Goal: Task Accomplishment & Management: Use online tool/utility

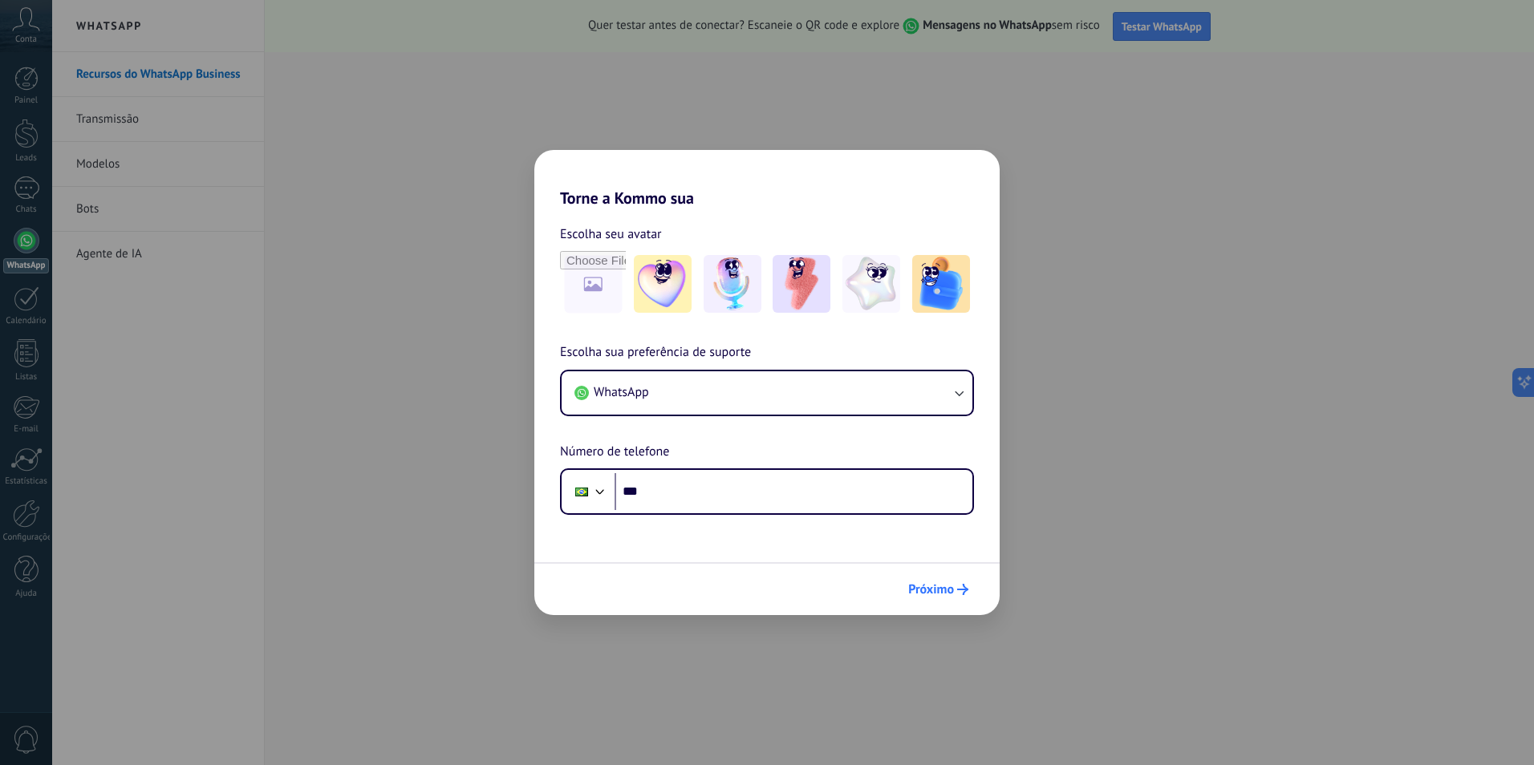
click at [936, 589] on span "Próximo" at bounding box center [931, 589] width 46 height 11
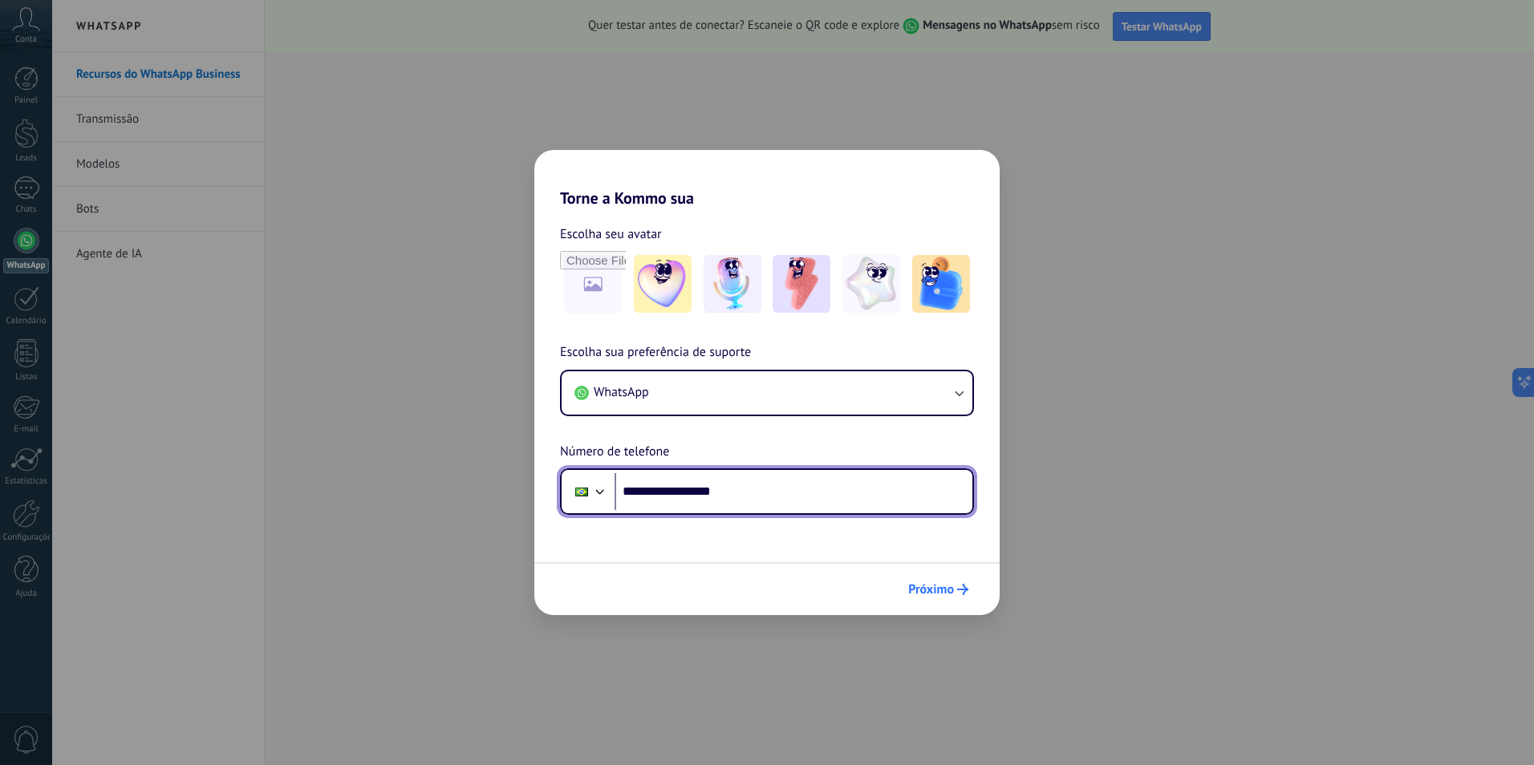
type input "**********"
click at [945, 587] on span "Próximo" at bounding box center [931, 589] width 46 height 11
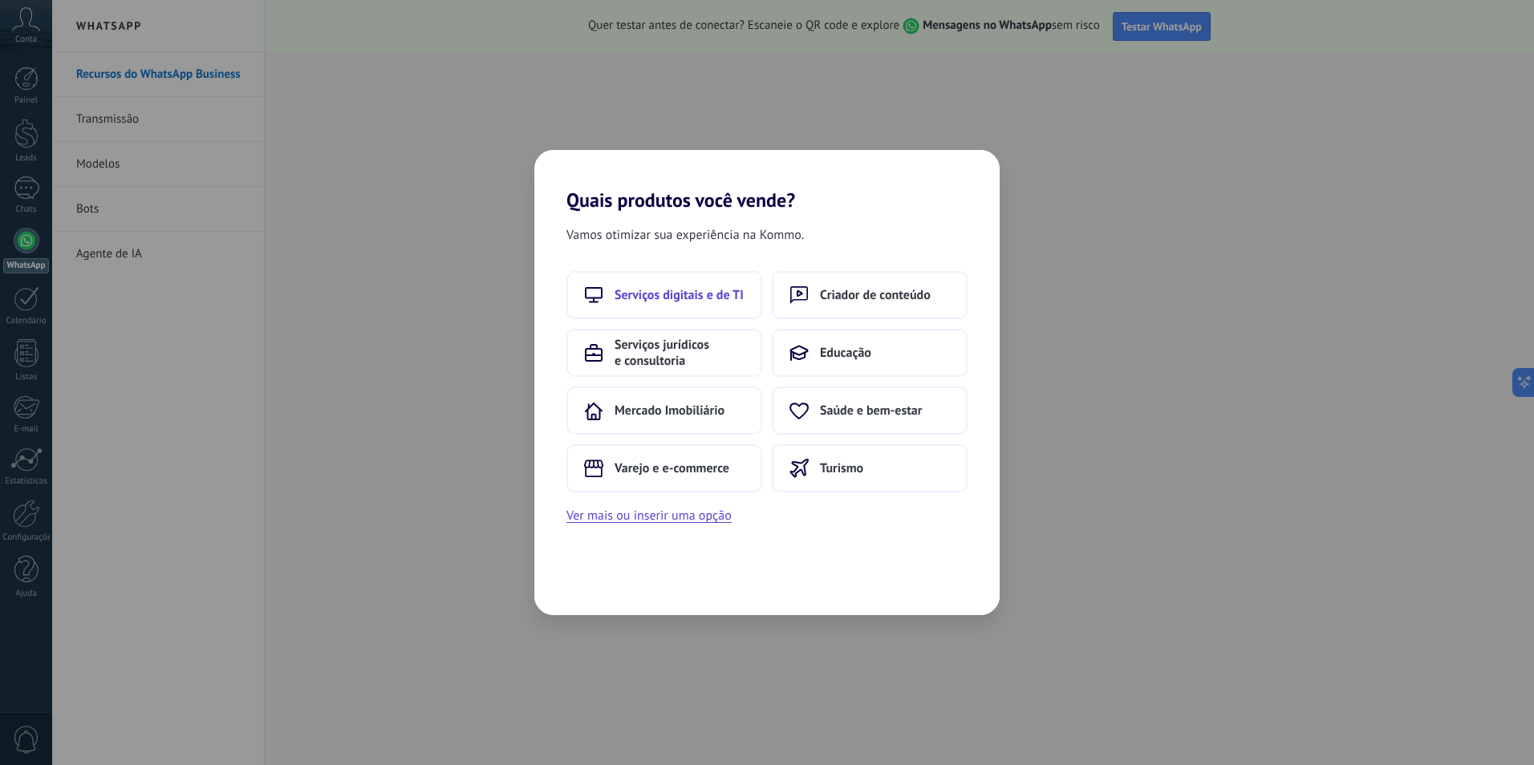
click at [680, 294] on span "Serviços digitais e de TI" at bounding box center [679, 295] width 129 height 16
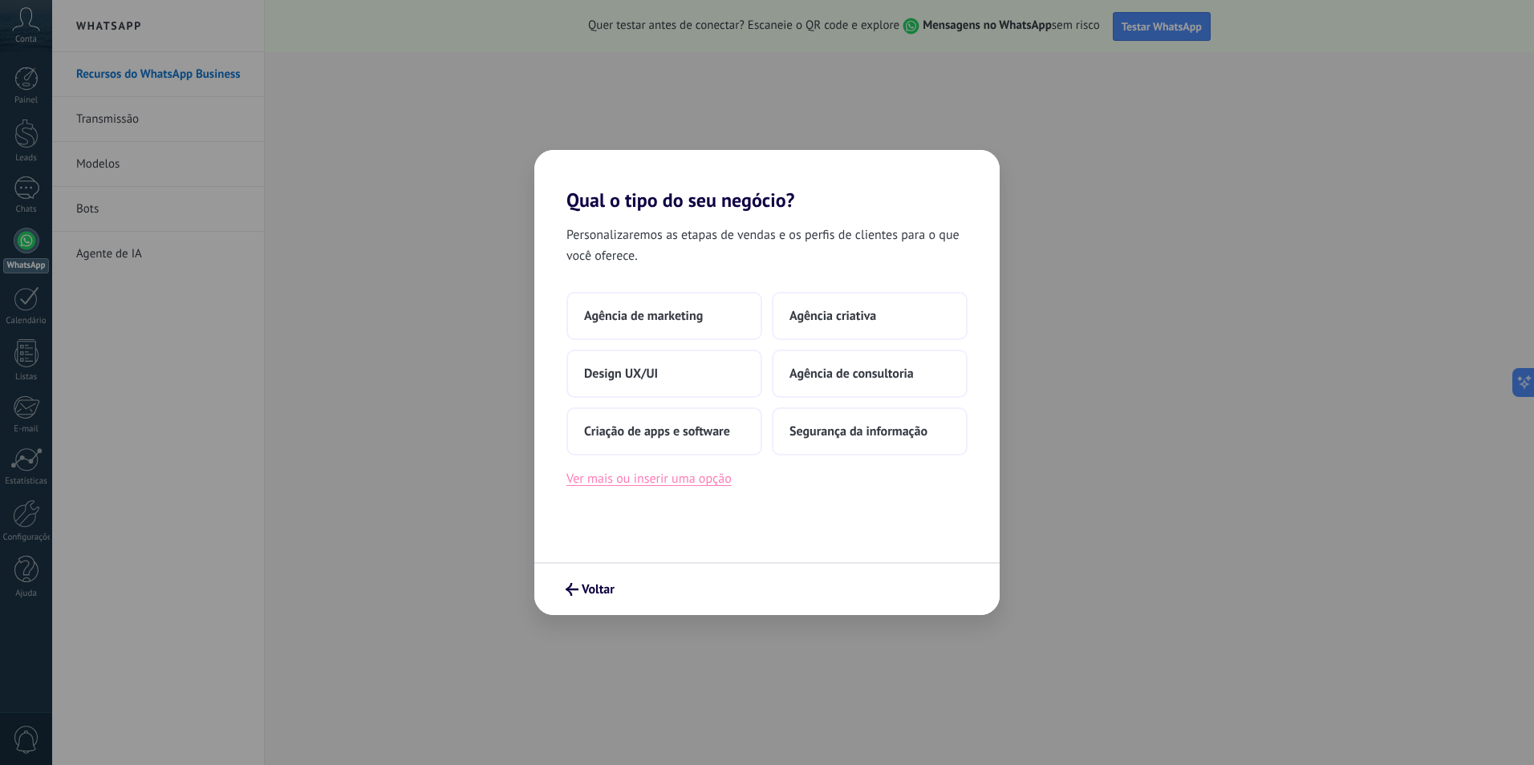
click at [627, 477] on button "Ver mais ou inserir uma opção" at bounding box center [648, 479] width 165 height 21
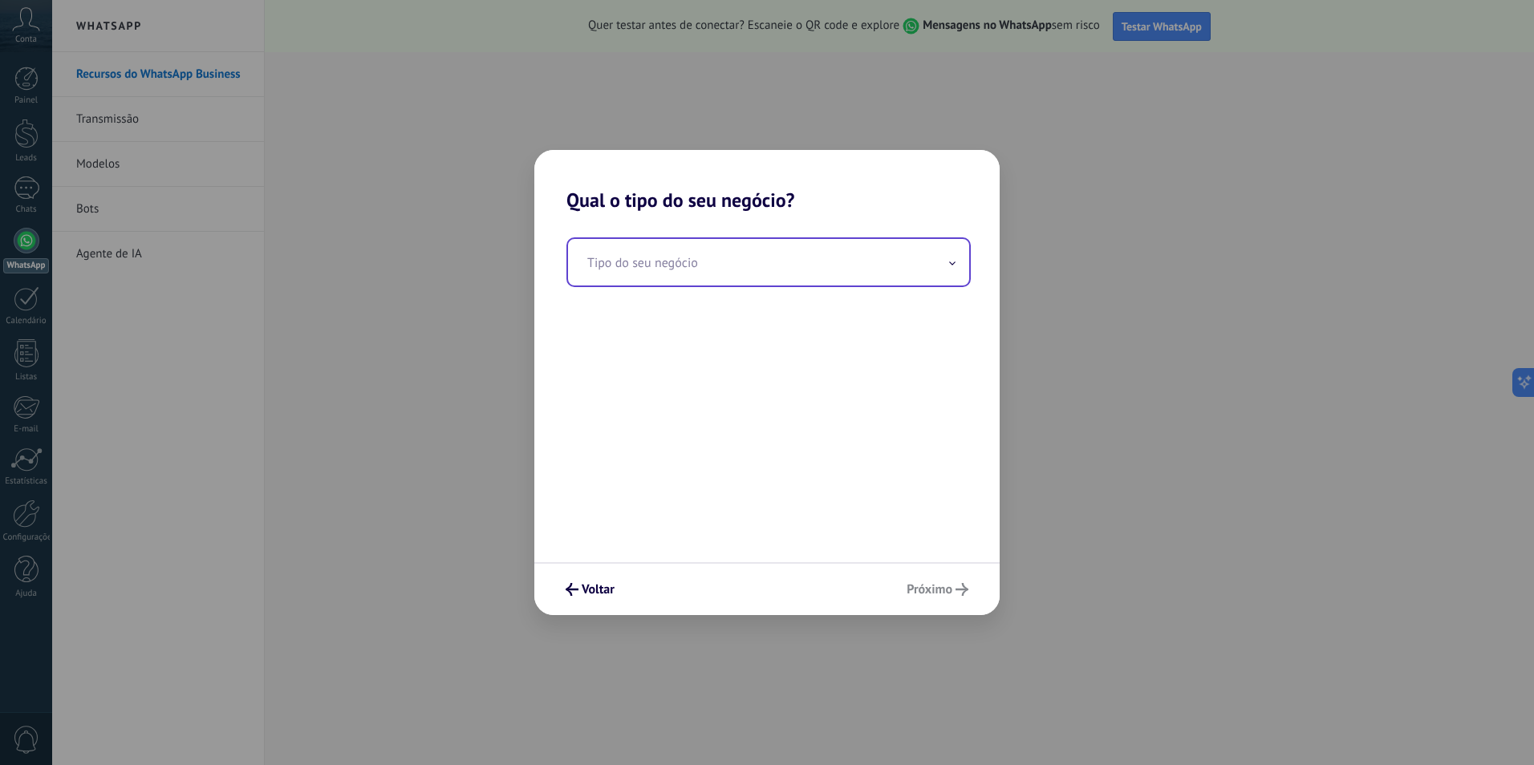
click at [952, 265] on icon at bounding box center [952, 264] width 6 height 4
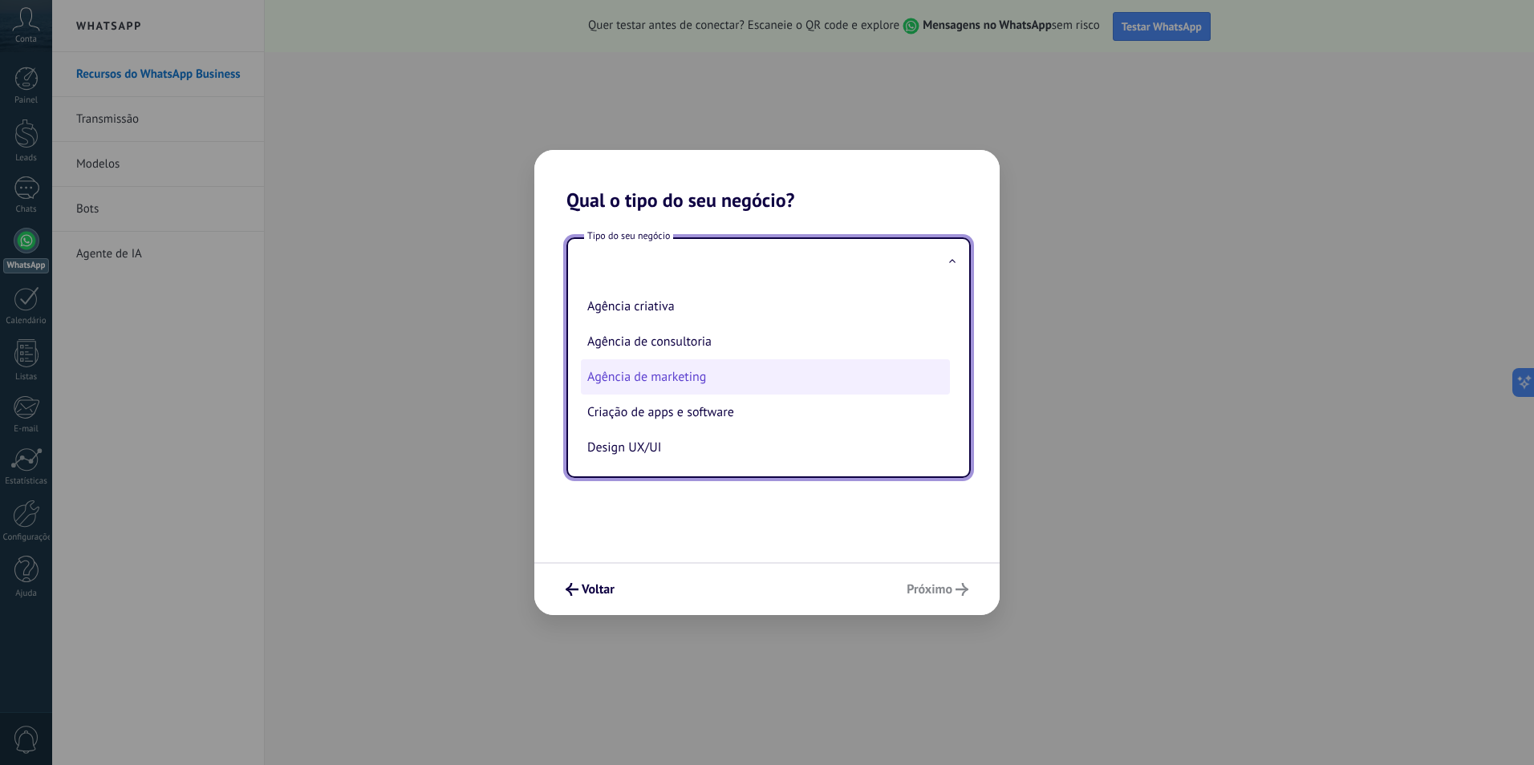
click at [630, 380] on li "Agência de marketing" at bounding box center [765, 376] width 369 height 35
type input "**********"
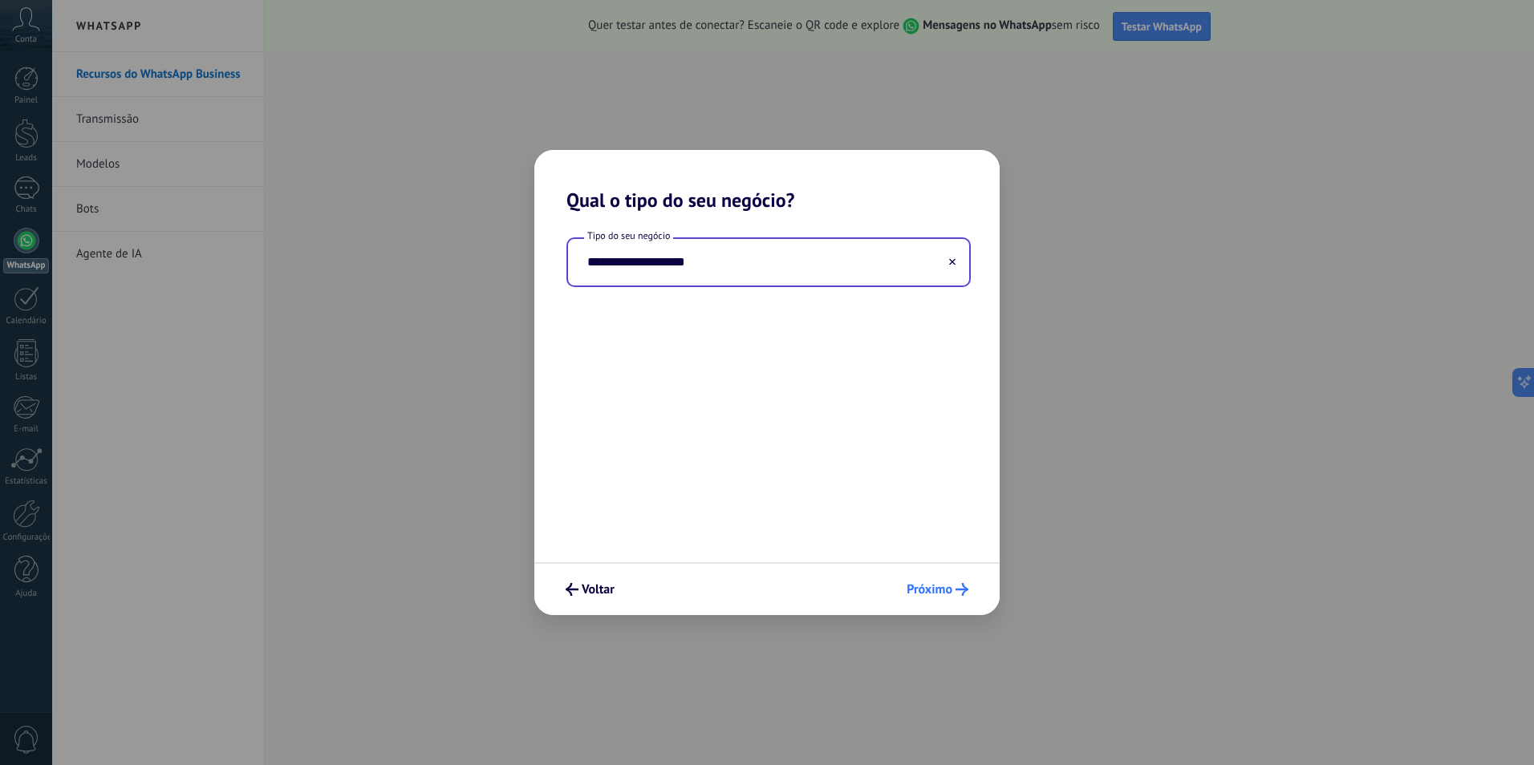
click at [924, 587] on span "Próximo" at bounding box center [930, 589] width 46 height 11
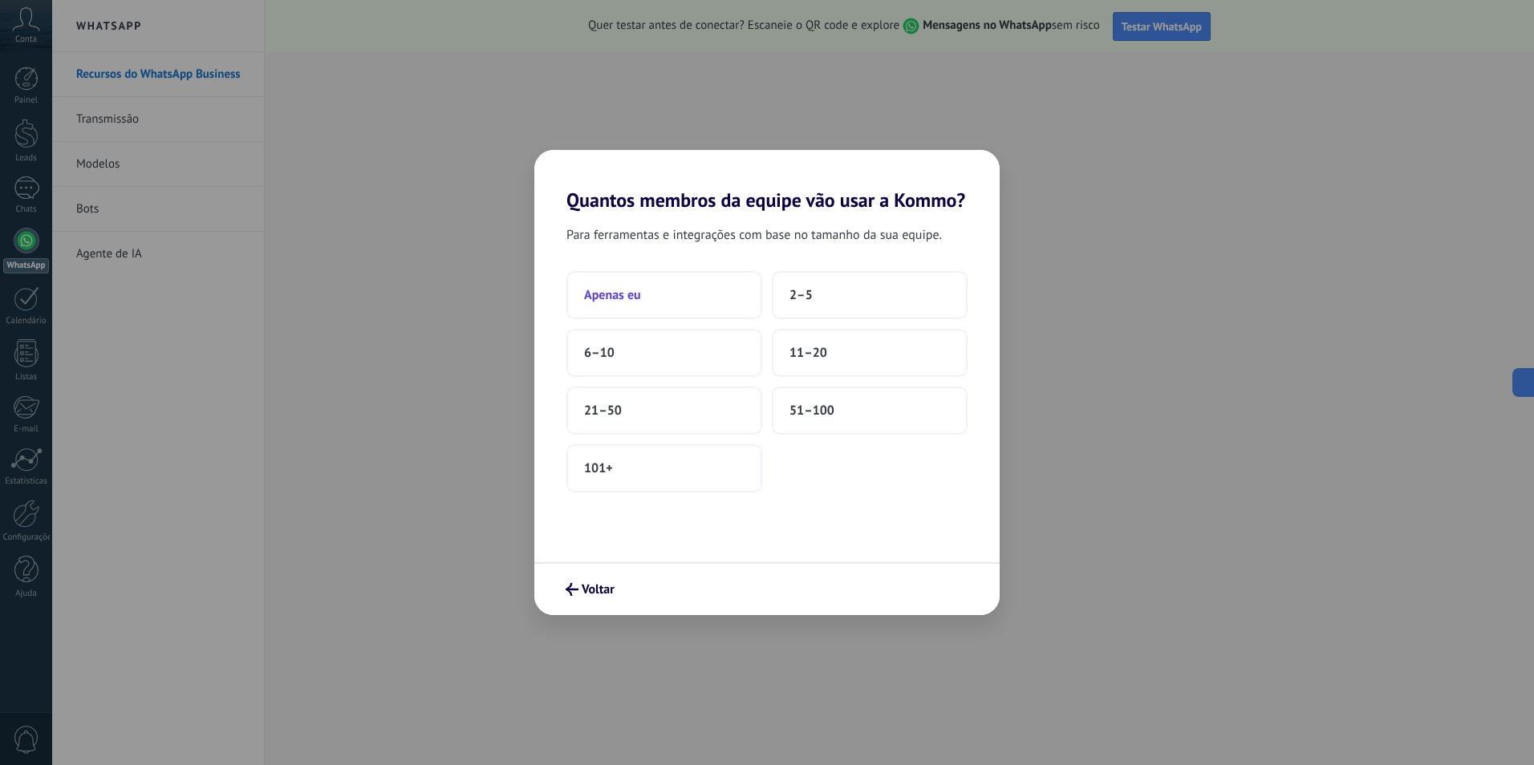
click at [626, 293] on span "Apenas eu" at bounding box center [612, 295] width 57 height 16
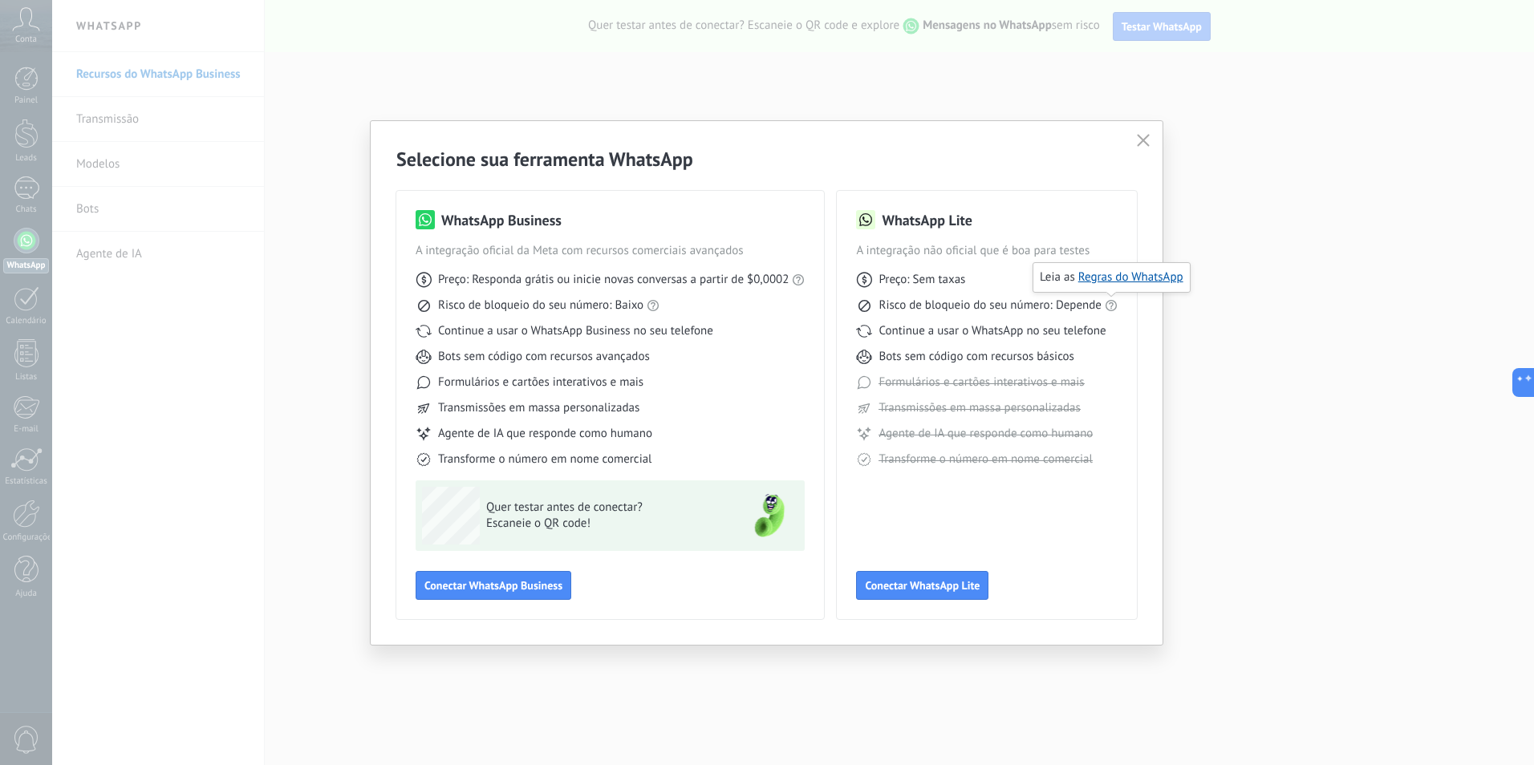
click at [1109, 308] on icon at bounding box center [1111, 305] width 13 height 13
click at [1099, 274] on link "Regras do WhatsApp" at bounding box center [1130, 277] width 105 height 15
click at [904, 582] on span "Conectar WhatsApp Lite" at bounding box center [922, 585] width 115 height 11
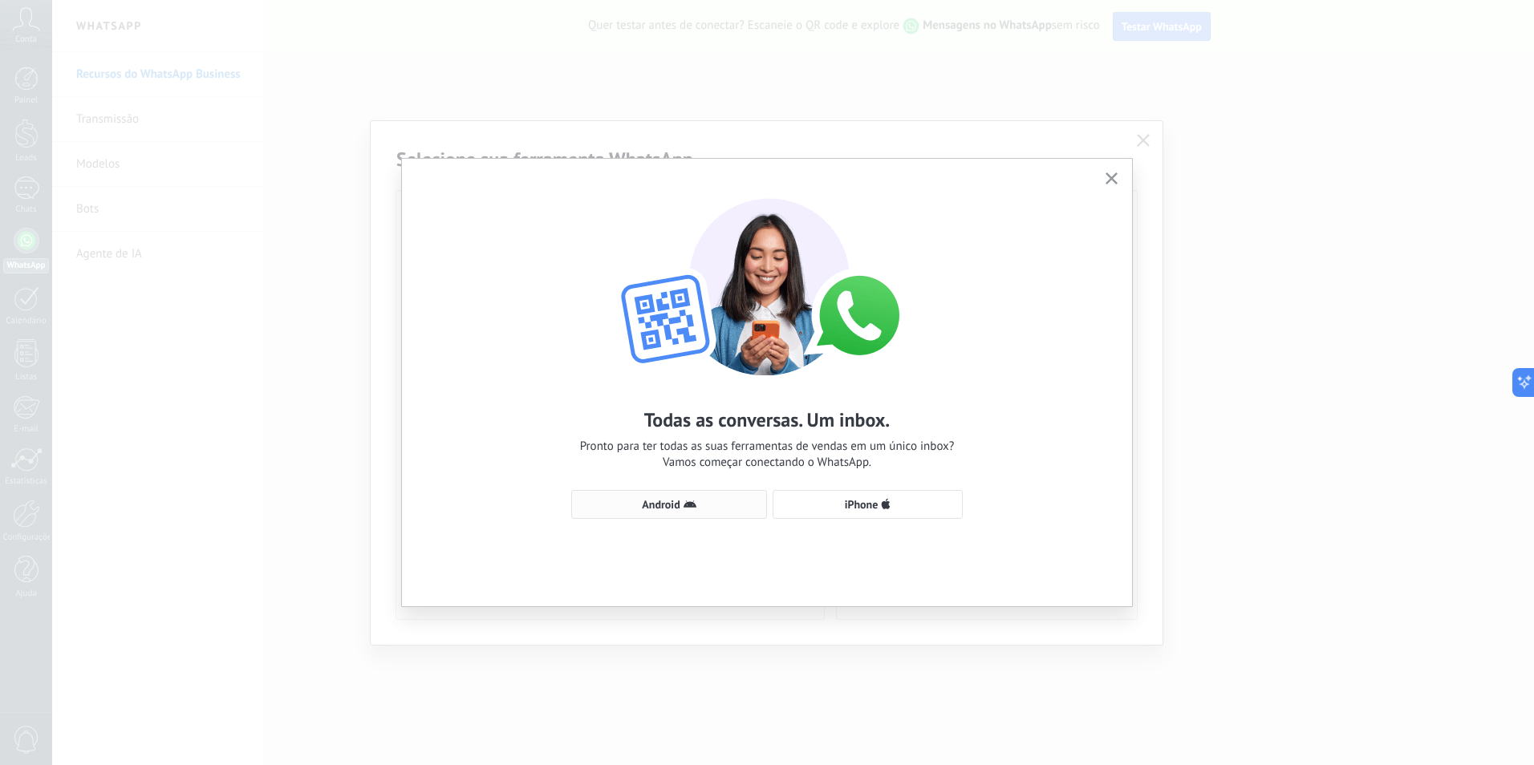
click at [664, 504] on span "Android" at bounding box center [661, 504] width 38 height 11
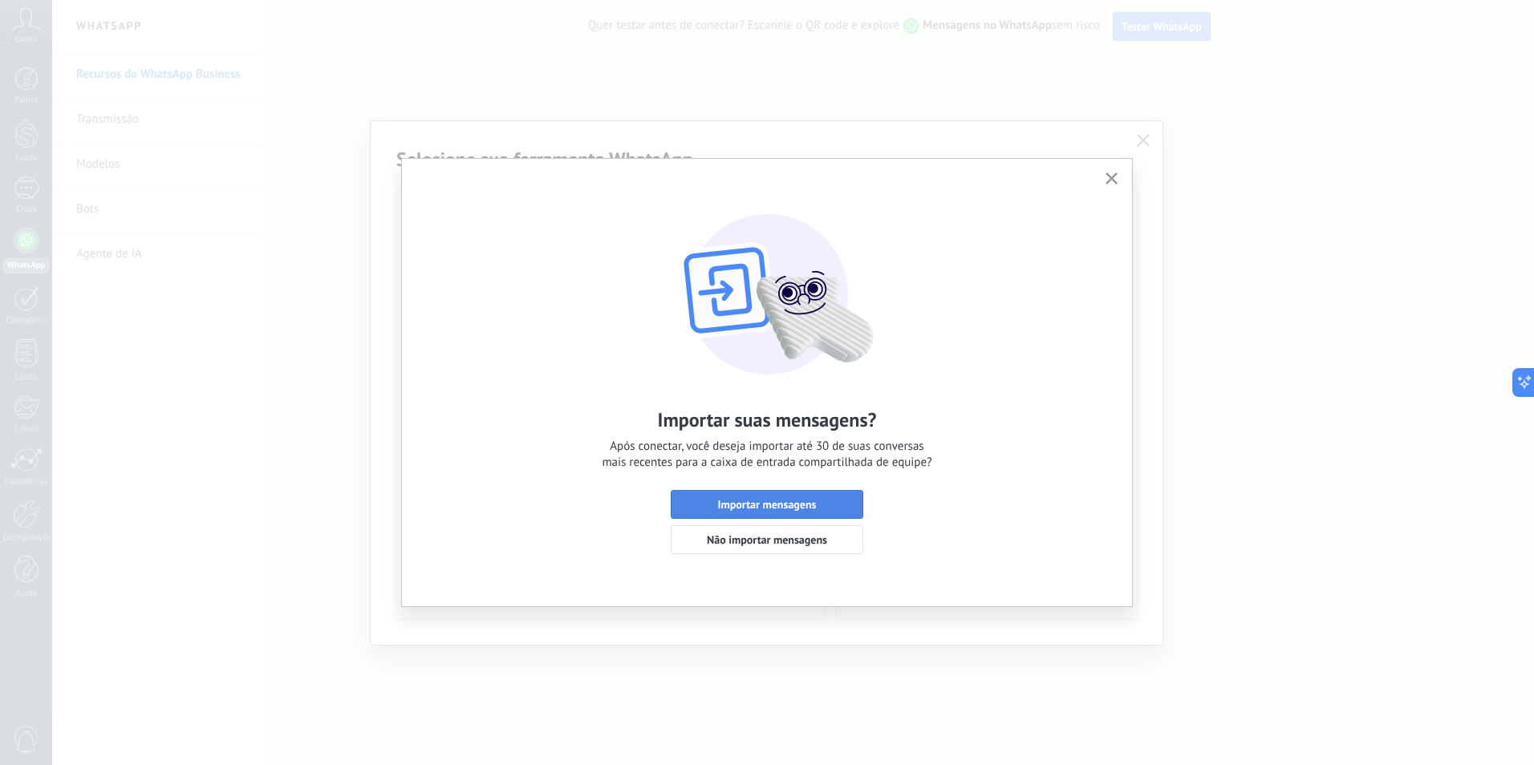
click at [772, 497] on button "Importar mensagens" at bounding box center [767, 504] width 193 height 29
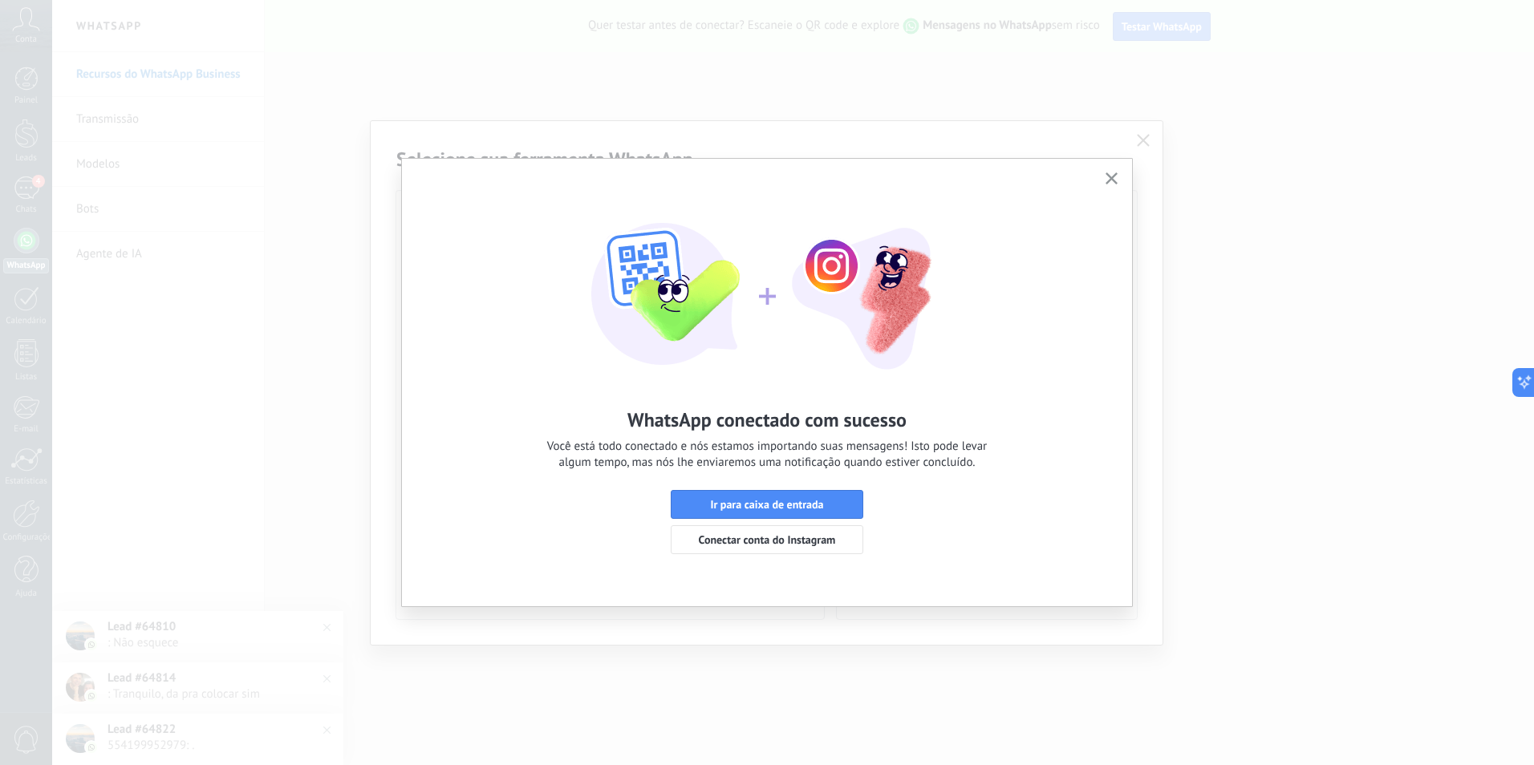
click at [1113, 173] on button "button" at bounding box center [1112, 180] width 20 height 22
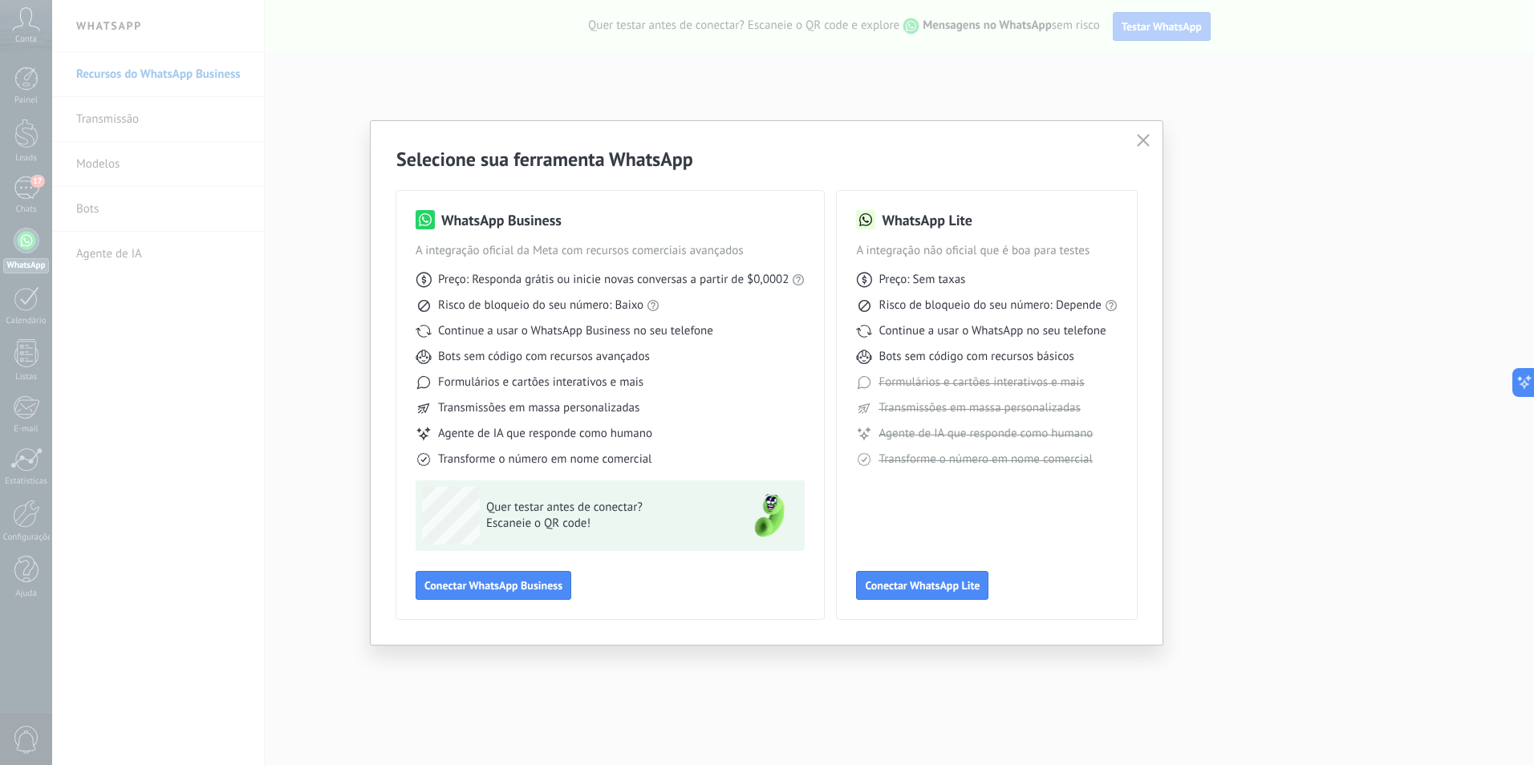
click at [1058, 189] on div "WhatsApp Business A integração oficial da Meta com recursos comerciais avançado…" at bounding box center [766, 396] width 741 height 448
click at [1310, 416] on div "Selecione sua ferramenta WhatsApp WhatsApp Business A integração oficial da Met…" at bounding box center [767, 382] width 1534 height 765
